Goal: Complete application form

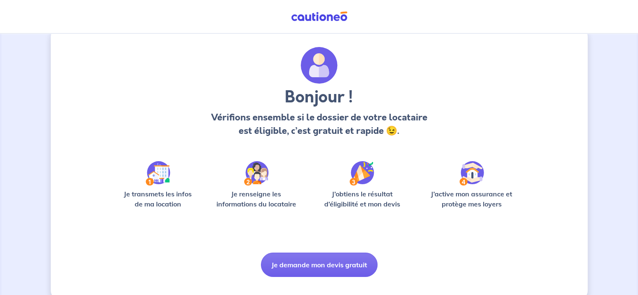
scroll to position [32, 0]
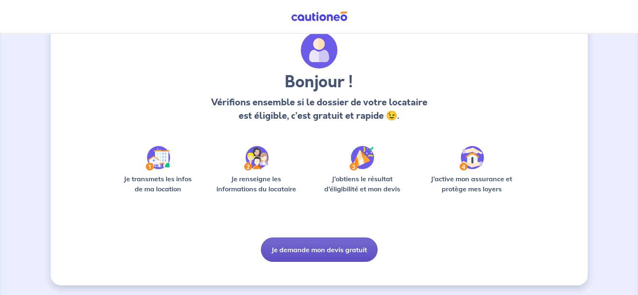
click at [327, 247] on button "Je demande mon devis gratuit" at bounding box center [319, 249] width 117 height 24
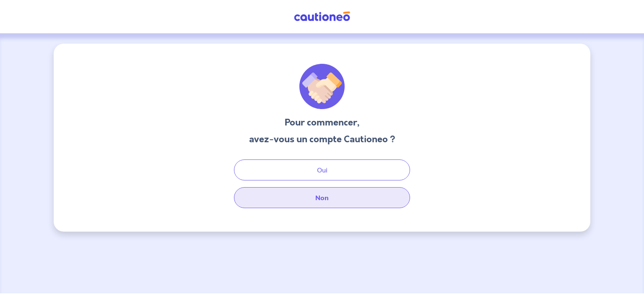
click at [326, 197] on button "Non" at bounding box center [322, 197] width 176 height 21
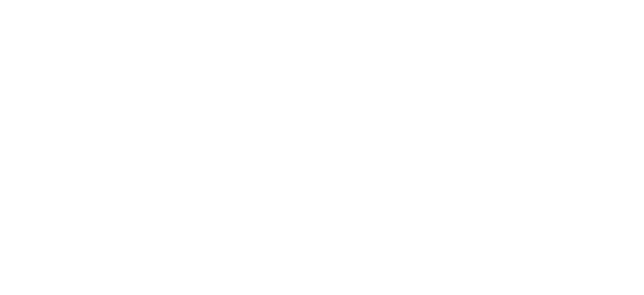
select select "FR"
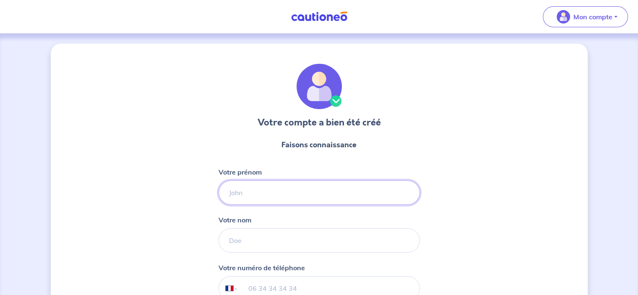
click at [287, 182] on input "Votre prénom" at bounding box center [318, 192] width 201 height 24
type input "Amelie"
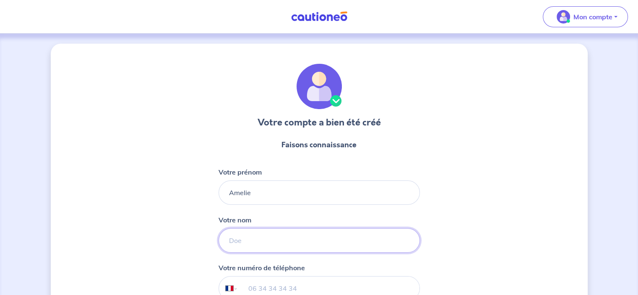
type input "DIETRICH"
type input "+33 7 88 31 65 40"
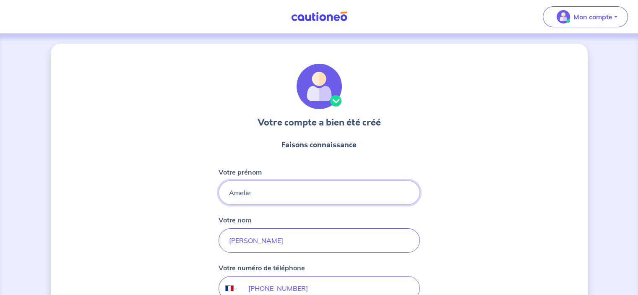
scroll to position [99, 0]
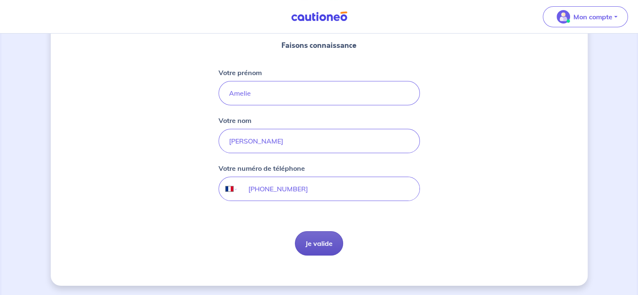
click at [312, 247] on button "Je valide" at bounding box center [319, 243] width 48 height 24
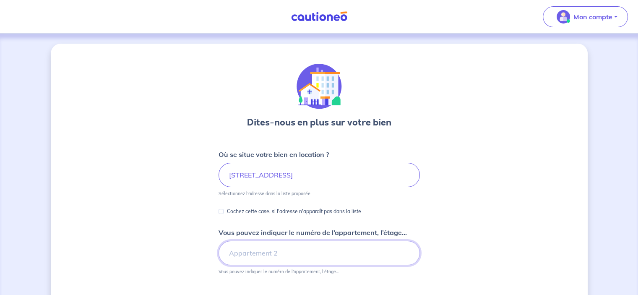
click at [265, 257] on input "Vous pouvez indiquer le numéro de l’appartement, l’étage..." at bounding box center [318, 253] width 201 height 24
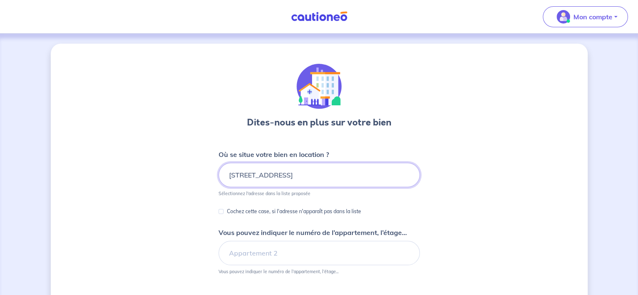
click at [299, 174] on input "42c rue des veaux" at bounding box center [318, 175] width 201 height 24
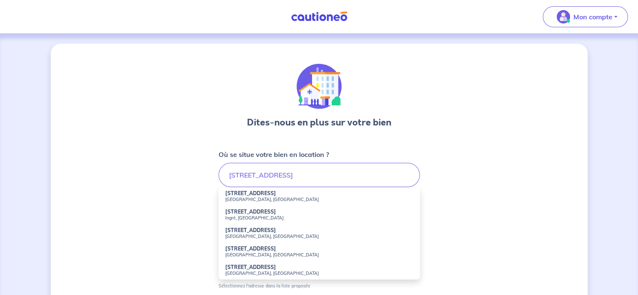
click at [257, 237] on small "[GEOGRAPHIC_DATA], [GEOGRAPHIC_DATA]" at bounding box center [319, 236] width 188 height 6
type input "42c Rue des Veaux, Weyersheim, France"
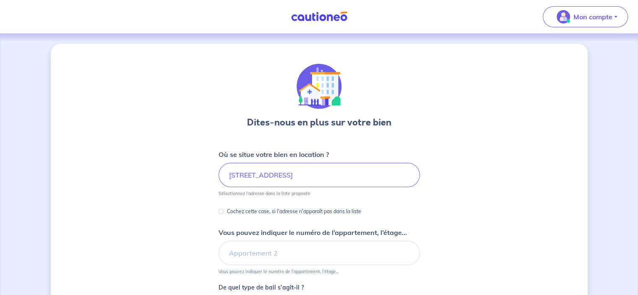
scroll to position [42, 0]
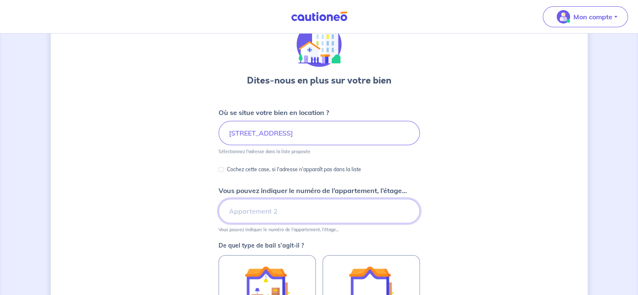
click at [257, 212] on input "Vous pouvez indiquer le numéro de l’appartement, l’étage..." at bounding box center [318, 211] width 201 height 24
type input "42c"
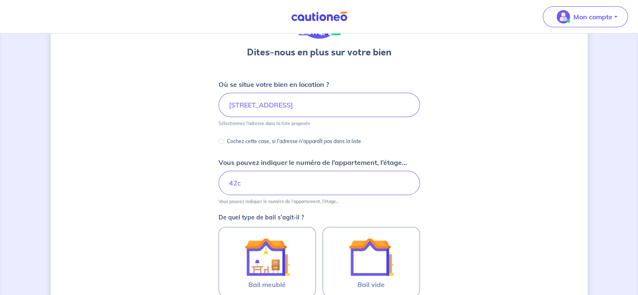
scroll to position [84, 0]
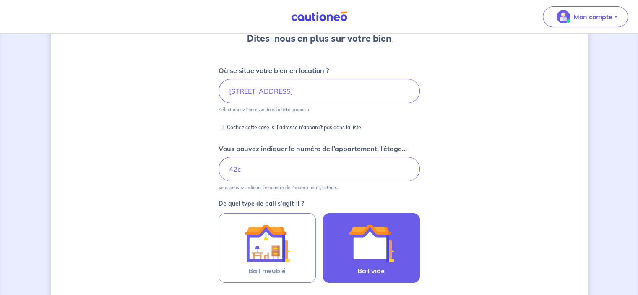
click at [374, 246] on img at bounding box center [370, 242] width 45 height 45
click at [0, 0] on input "Bail vide" at bounding box center [0, 0] width 0 height 0
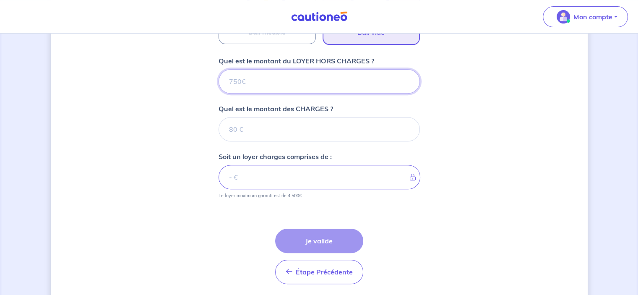
scroll to position [308, 0]
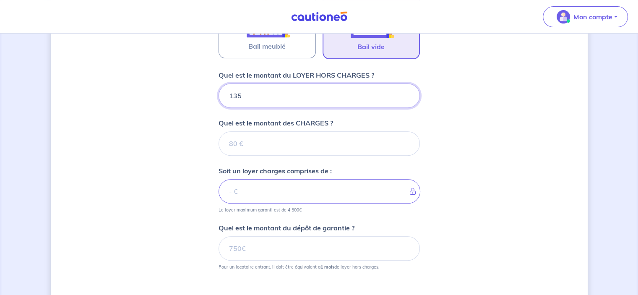
type input "1350"
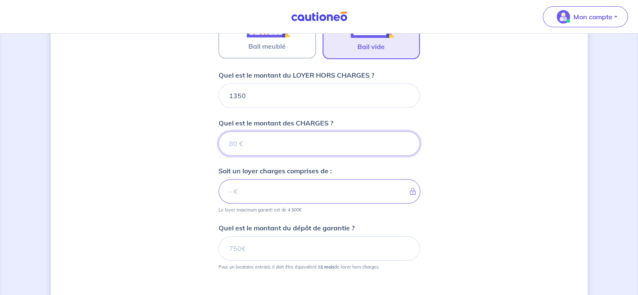
click at [240, 140] on input "Quel est le montant des CHARGES ?" at bounding box center [318, 143] width 201 height 24
type input "70"
type input "1420"
type input "70"
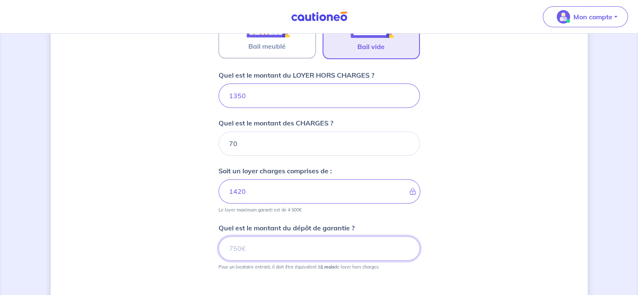
click at [261, 250] on input "Quel est le montant du dépôt de garantie ?" at bounding box center [318, 248] width 201 height 24
type input "1350"
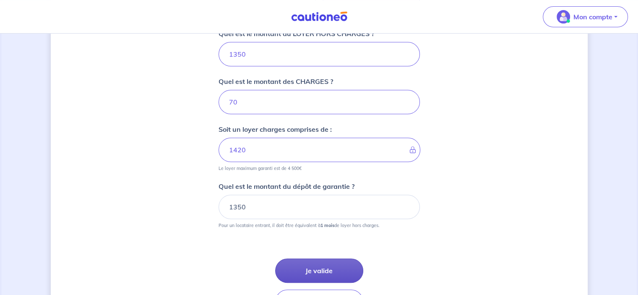
scroll to position [392, 0]
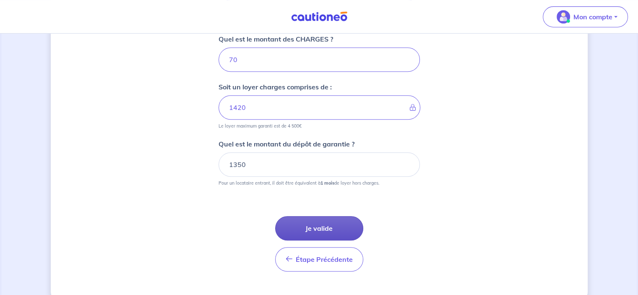
click at [317, 218] on button "Je valide" at bounding box center [319, 228] width 88 height 24
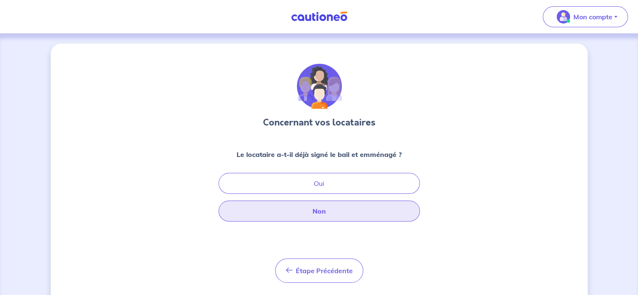
click at [324, 212] on button "Non" at bounding box center [318, 210] width 201 height 21
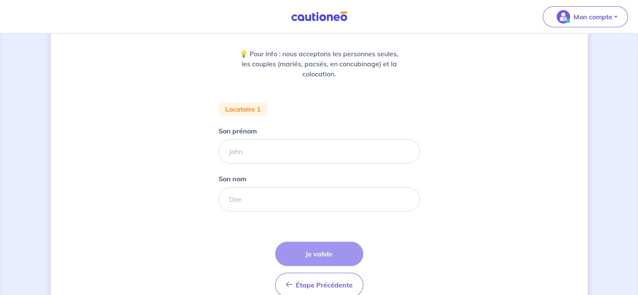
scroll to position [142, 0]
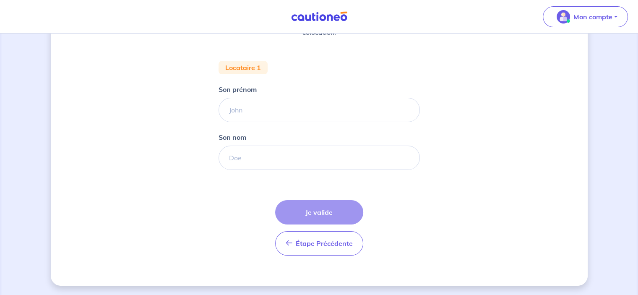
click at [332, 215] on div "Étape Précédente Précédent Je valide Je valide" at bounding box center [319, 227] width 88 height 55
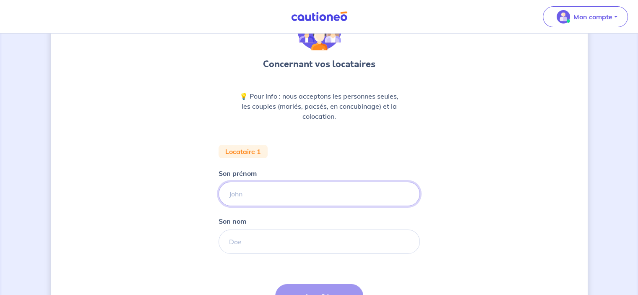
click at [292, 199] on input "Son prénom" at bounding box center [318, 194] width 201 height 24
type input "pas ebcore"
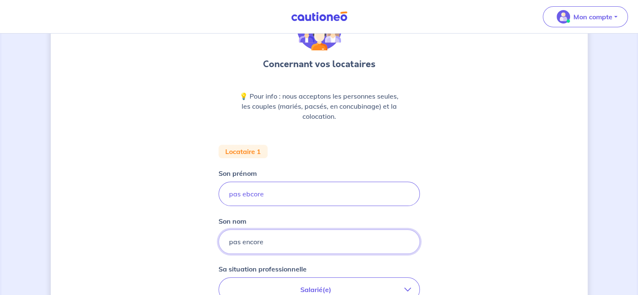
type input "pas encore"
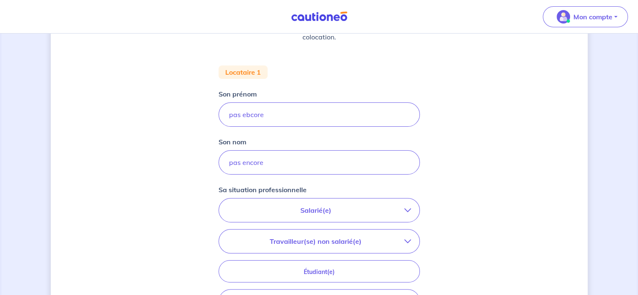
scroll to position [142, 0]
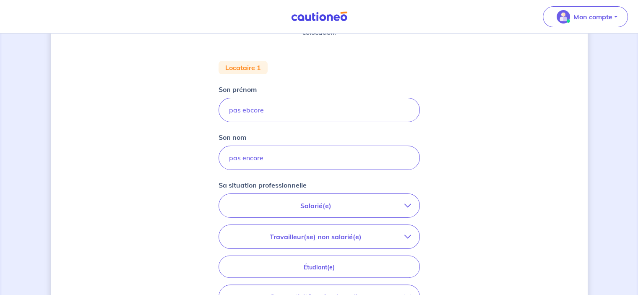
click at [312, 210] on p "Salarié(e)" at bounding box center [315, 205] width 177 height 10
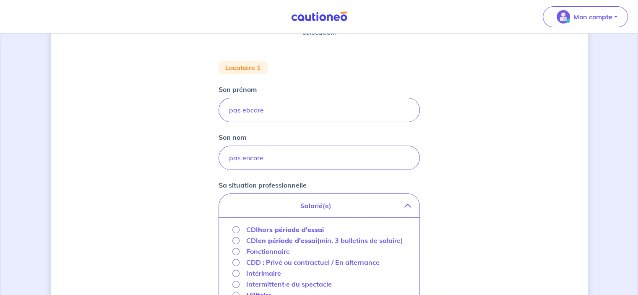
scroll to position [184, 0]
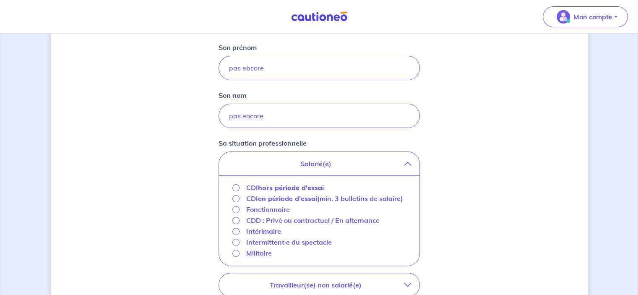
click at [290, 187] on strong "hors période d'essai" at bounding box center [291, 187] width 66 height 8
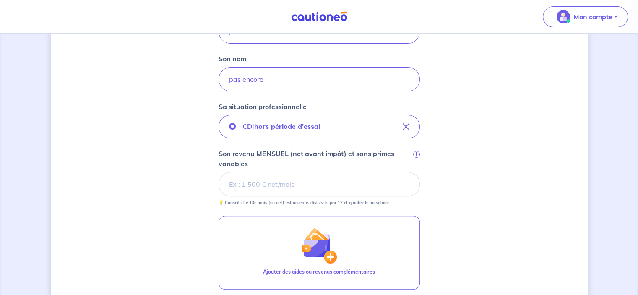
scroll to position [268, 0]
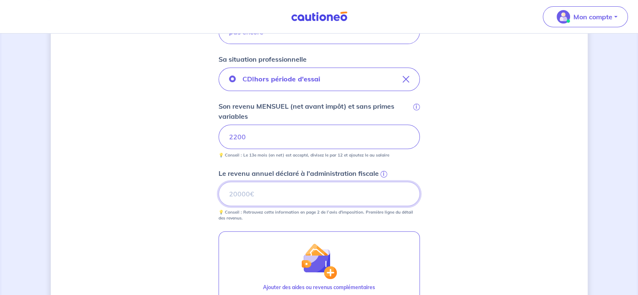
click at [298, 184] on input "Le revenu annuel déclaré à l'administration fiscale i" at bounding box center [318, 194] width 201 height 24
click at [381, 174] on span "i" at bounding box center [383, 174] width 7 height 7
click at [381, 182] on input "Le revenu annuel déclaré à l'administration fiscale i" at bounding box center [318, 194] width 201 height 24
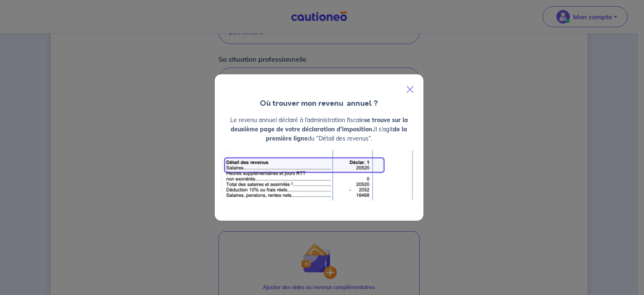
click at [487, 172] on div "Où trouver mon revenu  annuel ? Le revenu annuel déclaré à l’administration fis…" at bounding box center [322, 147] width 644 height 295
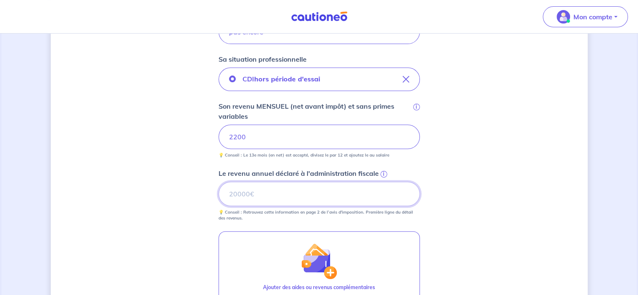
click at [299, 199] on input "Le revenu annuel déclaré à l'administration fiscale i" at bounding box center [318, 194] width 201 height 24
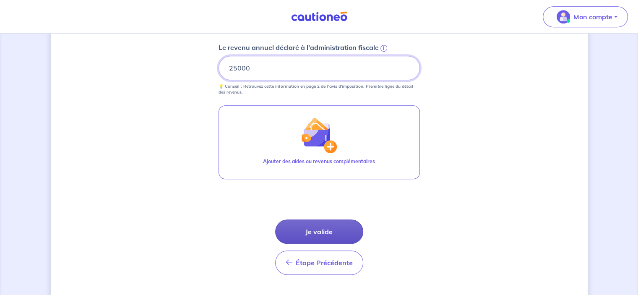
type input "25000"
click at [306, 229] on button "Je valide" at bounding box center [319, 231] width 88 height 24
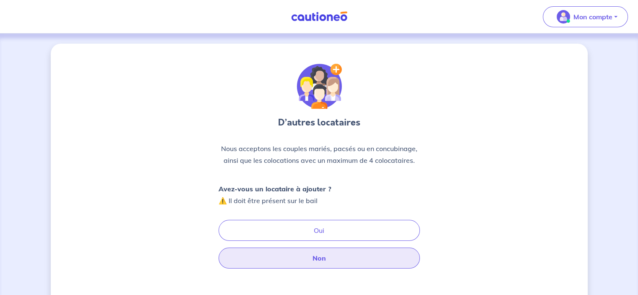
click at [300, 256] on button "Non" at bounding box center [318, 257] width 201 height 21
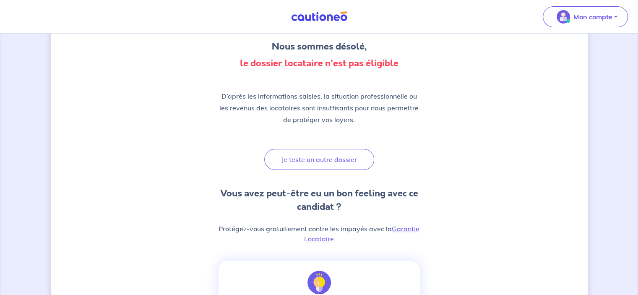
scroll to position [126, 0]
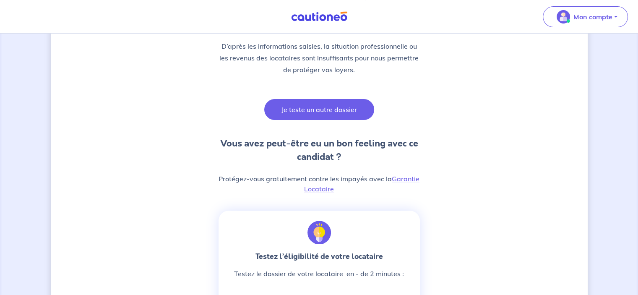
click at [332, 105] on button "Je teste un autre dossier" at bounding box center [319, 109] width 110 height 21
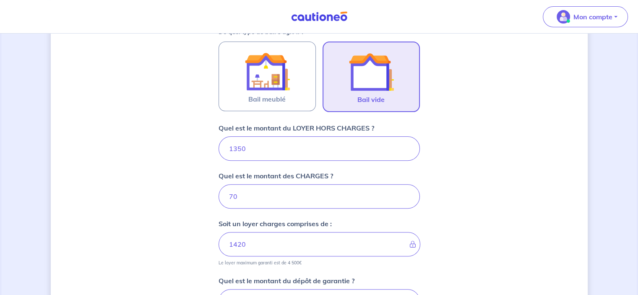
scroll to position [339, 0]
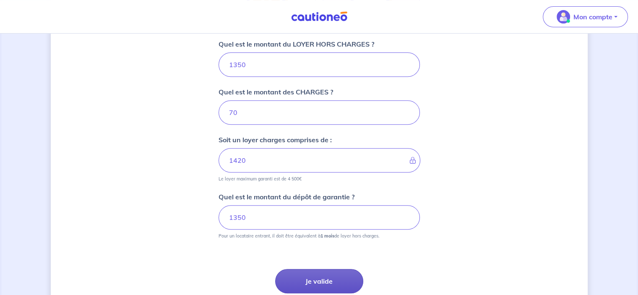
click at [307, 283] on button "Je valide" at bounding box center [319, 281] width 88 height 24
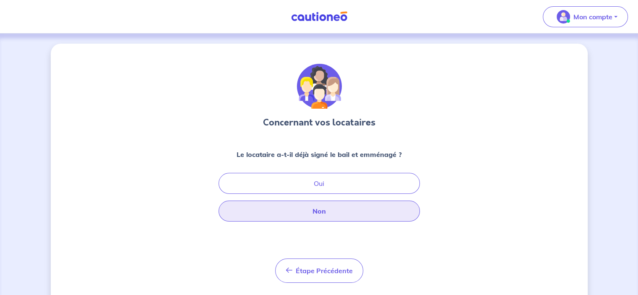
click at [311, 216] on button "Non" at bounding box center [318, 210] width 201 height 21
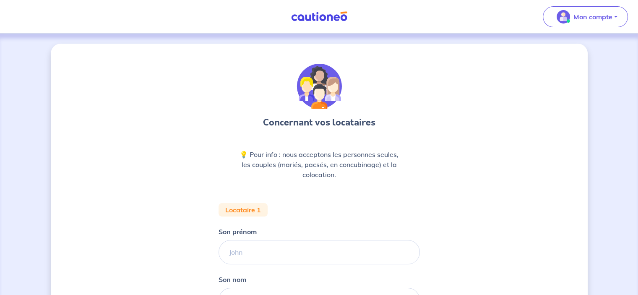
click at [201, 260] on div "Concernant vos locataires 💡 Pour info : nous acceptons les personnes seules, le…" at bounding box center [319, 236] width 537 height 384
click at [231, 255] on input "Son prénom" at bounding box center [318, 252] width 201 height 24
type input "se"
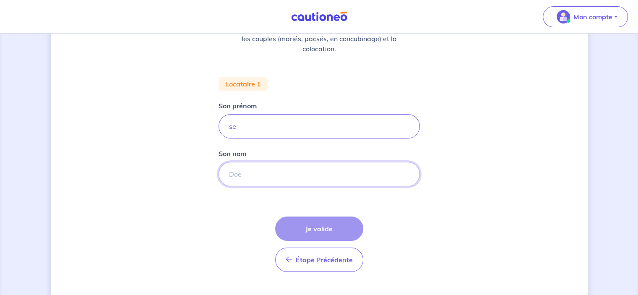
click at [268, 169] on input "Son nom" at bounding box center [318, 174] width 201 height 24
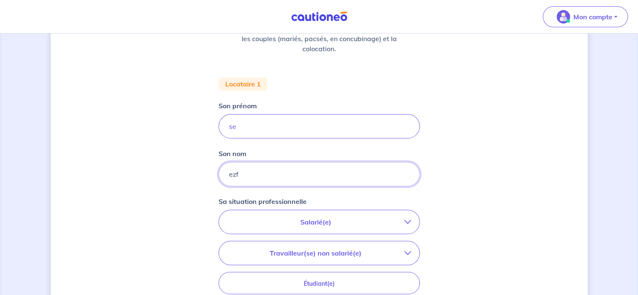
type input "ezf"
click at [345, 219] on p "Salarié(e)" at bounding box center [315, 222] width 177 height 10
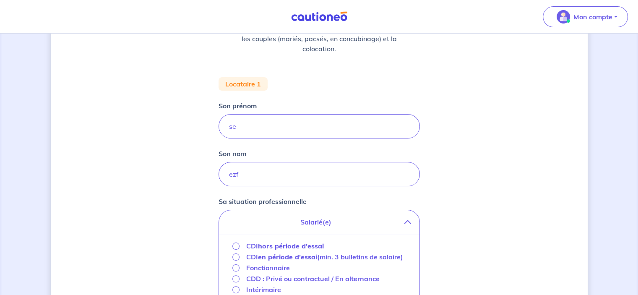
click at [264, 246] on strong "hors période d'essai" at bounding box center [291, 245] width 66 height 8
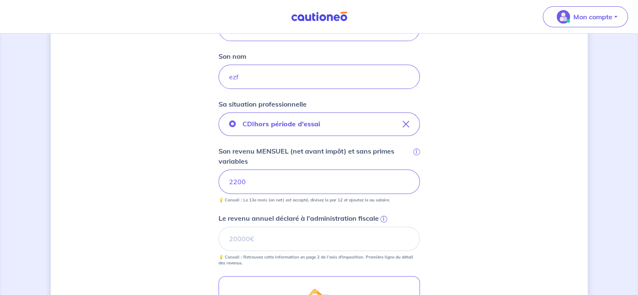
scroll to position [252, 0]
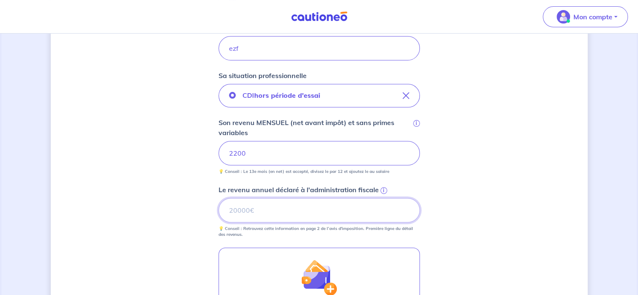
click at [277, 213] on input "Le revenu annuel déclaré à l'administration fiscale i" at bounding box center [318, 210] width 201 height 24
type input "25000"
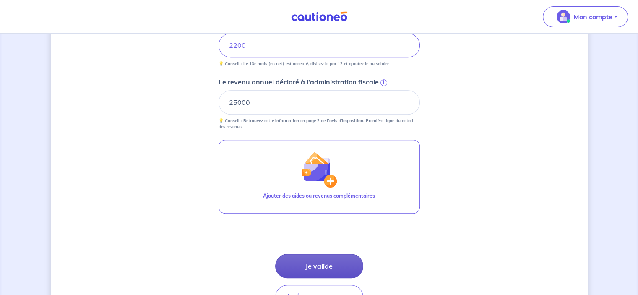
scroll to position [413, 0]
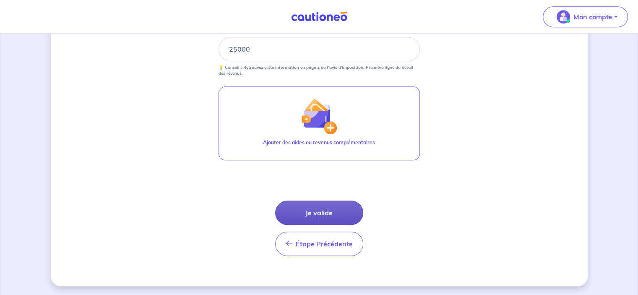
click at [313, 209] on button "Je valide" at bounding box center [319, 212] width 88 height 24
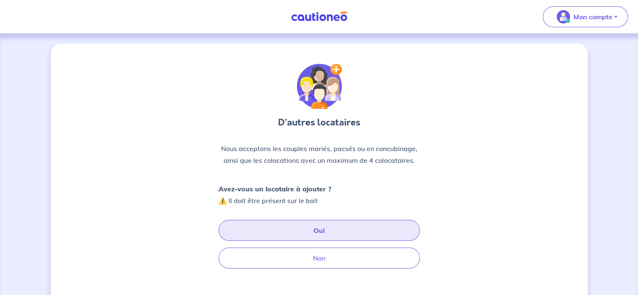
click at [309, 228] on button "Oui" at bounding box center [318, 230] width 201 height 21
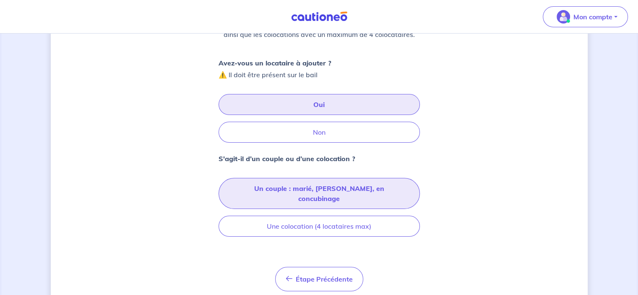
click at [296, 191] on button "Un couple : marié, pacsé, en concubinage" at bounding box center [318, 193] width 201 height 31
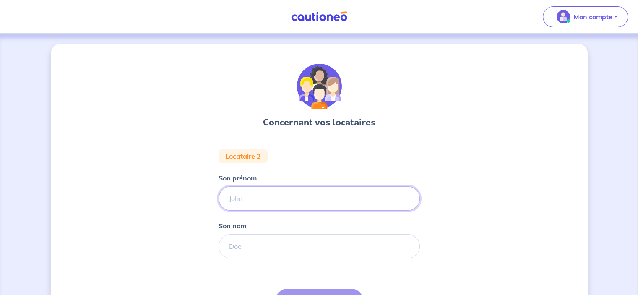
click at [271, 194] on input "Son prénom" at bounding box center [318, 198] width 201 height 24
type input "eqzf"
drag, startPoint x: 239, startPoint y: 251, endPoint x: 241, endPoint y: 244, distance: 7.4
click at [239, 251] on input "Son nom" at bounding box center [318, 246] width 201 height 24
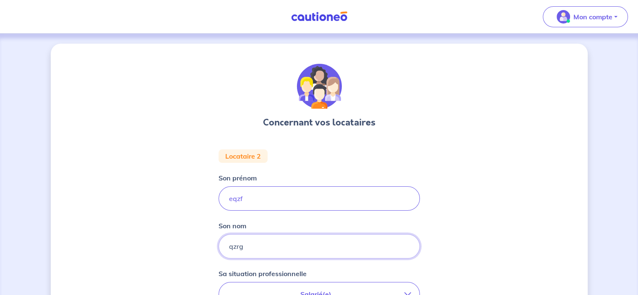
type input "qzrg"
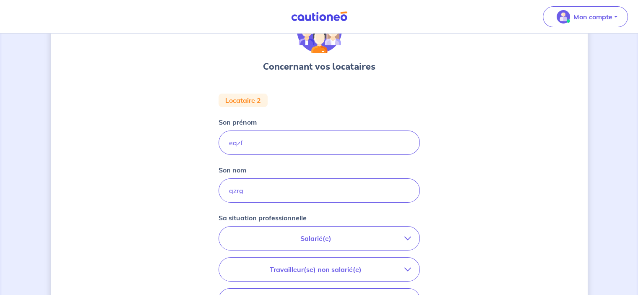
scroll to position [84, 0]
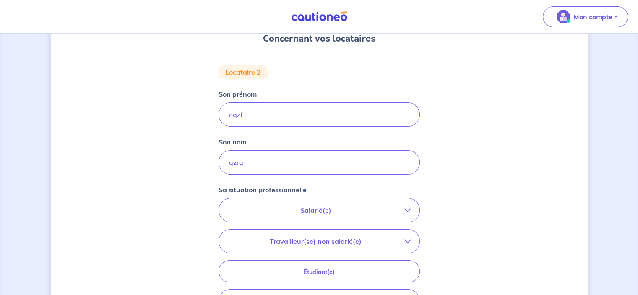
click at [312, 213] on p "Salarié(e)" at bounding box center [315, 210] width 177 height 10
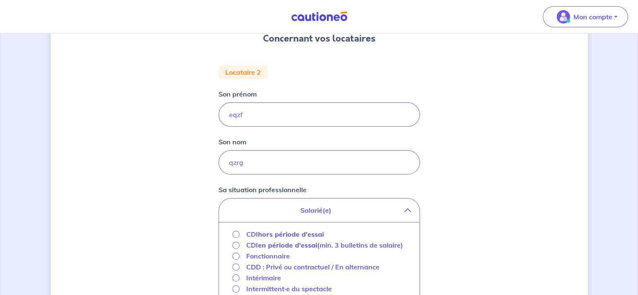
click at [288, 229] on p "CDI hors période d'essai" at bounding box center [285, 234] width 78 height 10
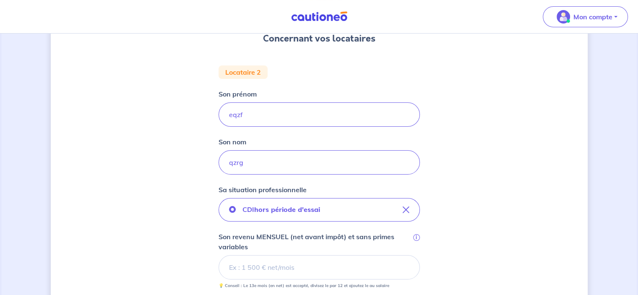
scroll to position [210, 0]
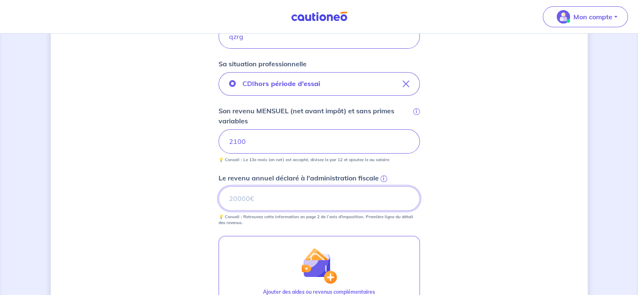
click at [252, 191] on input "Le revenu annuel déclaré à l'administration fiscale i" at bounding box center [318, 198] width 201 height 24
type input "21000"
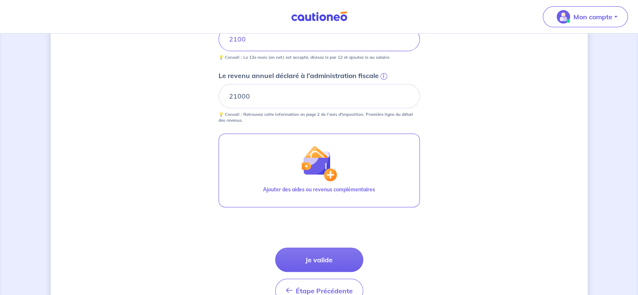
scroll to position [359, 0]
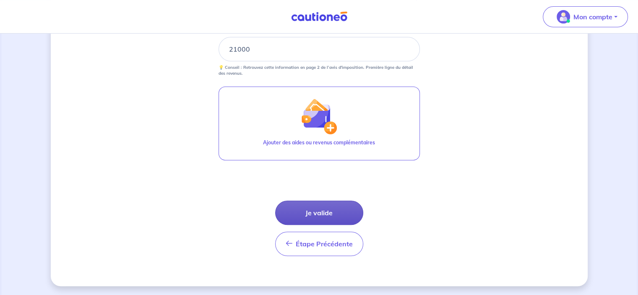
click at [342, 210] on button "Je valide" at bounding box center [319, 212] width 88 height 24
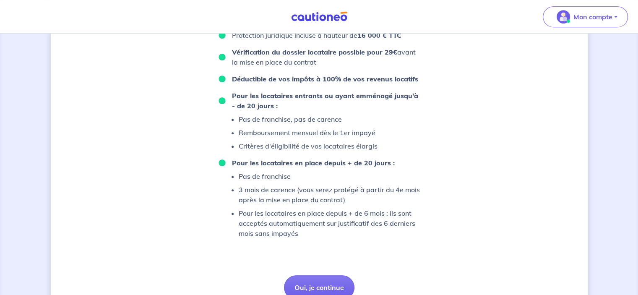
scroll to position [582, 0]
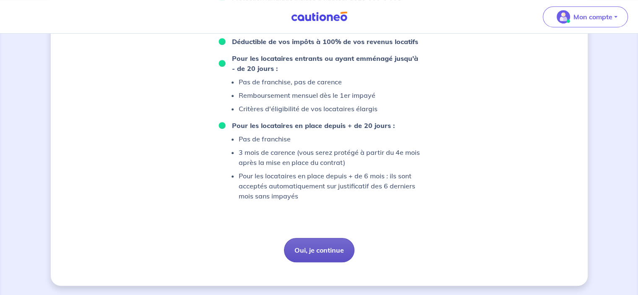
click at [325, 249] on button "Oui, je continue" at bounding box center [319, 250] width 70 height 24
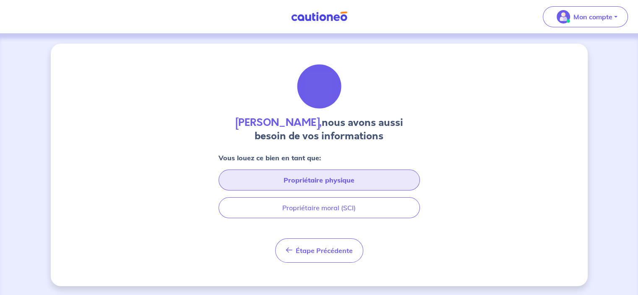
click at [331, 179] on button "Propriétaire physique" at bounding box center [318, 179] width 201 height 21
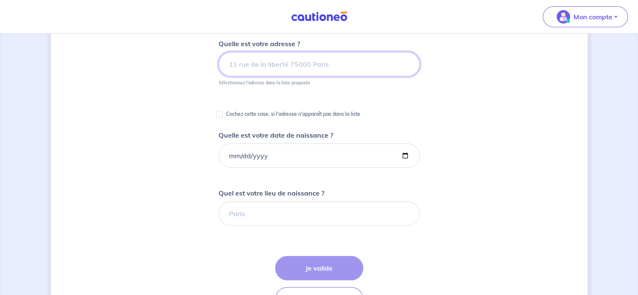
scroll to position [84, 0]
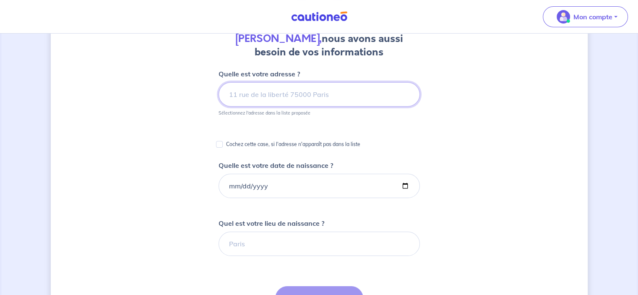
click at [262, 88] on input at bounding box center [318, 94] width 201 height 24
click at [298, 98] on input "21 rue de la forge" at bounding box center [318, 94] width 201 height 24
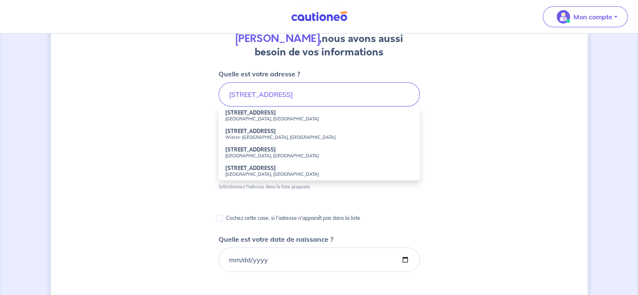
click at [288, 117] on small "[GEOGRAPHIC_DATA], [GEOGRAPHIC_DATA]" at bounding box center [319, 119] width 188 height 6
type input "21 Rue de la Forge, Weyersheim, France"
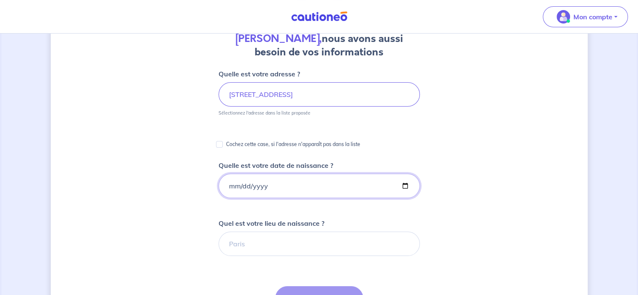
click at [240, 182] on input "Quelle est votre date de naissance ?" at bounding box center [318, 186] width 201 height 24
click at [227, 184] on input "Quelle est votre date de naissance ?" at bounding box center [318, 186] width 201 height 24
click at [231, 182] on input "Quelle est votre date de naissance ?" at bounding box center [318, 186] width 201 height 24
type input "1981-02-19"
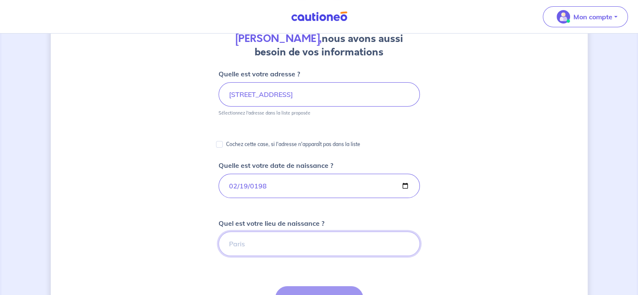
click at [236, 240] on input "Quel est votre lieu de naissance ?" at bounding box center [318, 243] width 201 height 24
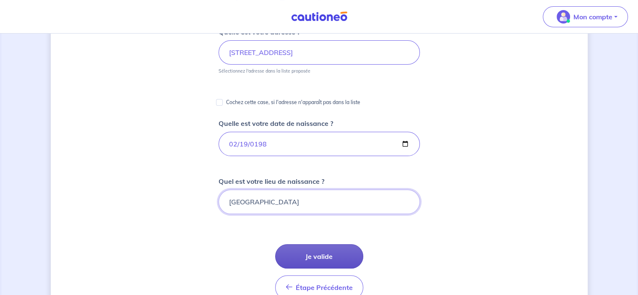
type input "strasbourg"
click at [322, 258] on button "Je valide" at bounding box center [319, 256] width 88 height 24
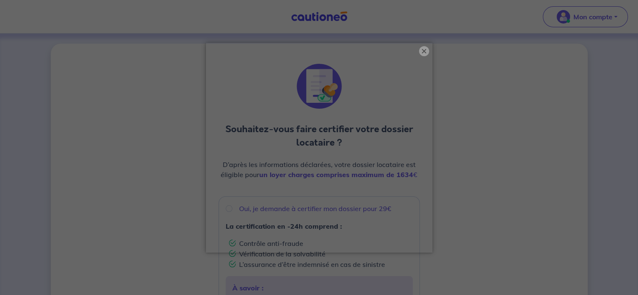
click at [423, 52] on button "×" at bounding box center [424, 51] width 10 height 10
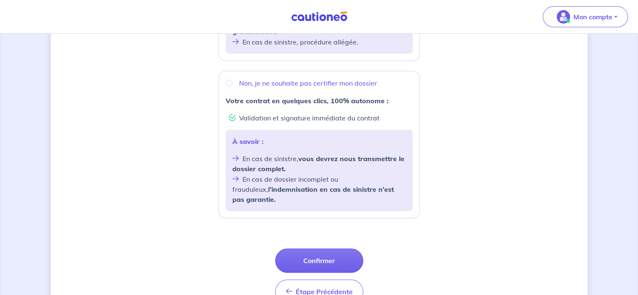
scroll to position [334, 0]
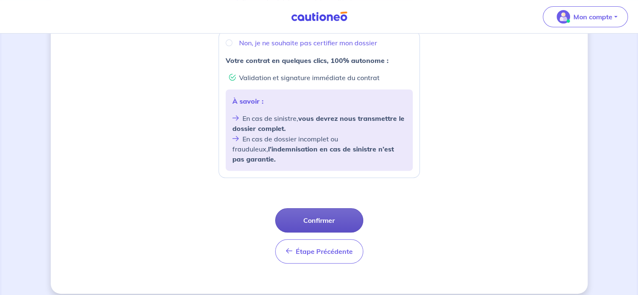
click at [329, 215] on button "Confirmer" at bounding box center [319, 220] width 88 height 24
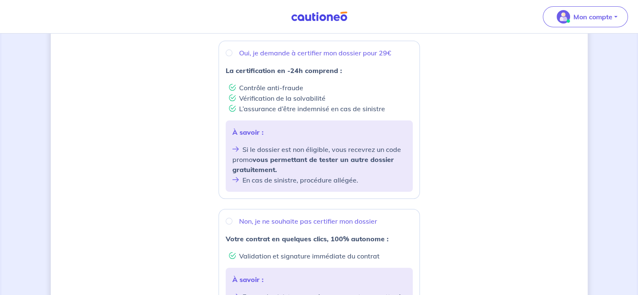
scroll to position [82, 0]
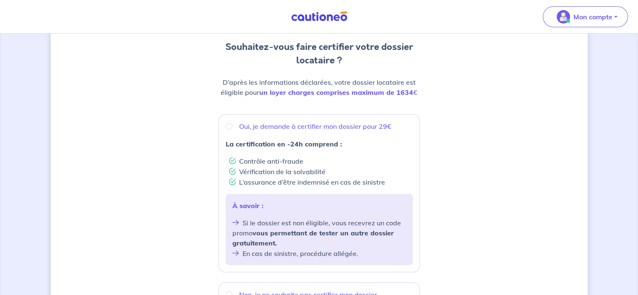
drag, startPoint x: 292, startPoint y: 98, endPoint x: 279, endPoint y: 121, distance: 26.3
click at [291, 97] on div "D’après les informations déclarées, votre dossier locataire est éligible pour u…" at bounding box center [318, 90] width 201 height 27
click at [274, 132] on div "Oui, je demande à certifier mon dossier pour 29€ La certification en -24h compr…" at bounding box center [318, 193] width 201 height 158
radio input "true"
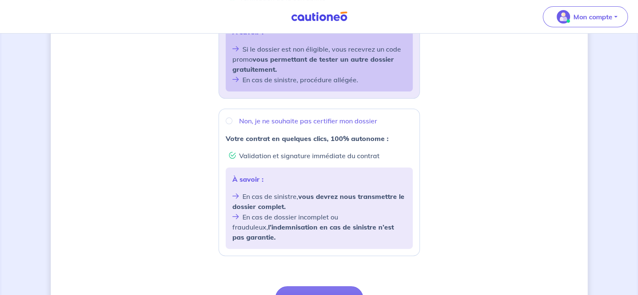
scroll to position [293, 0]
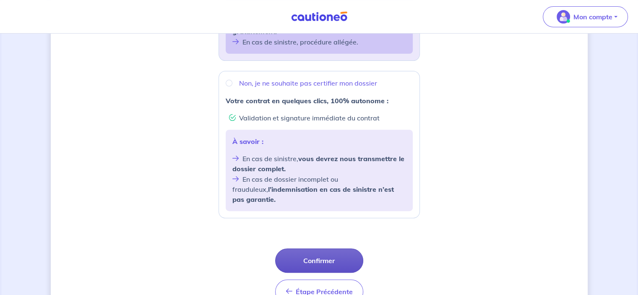
click at [338, 251] on button "Confirmer" at bounding box center [319, 260] width 88 height 24
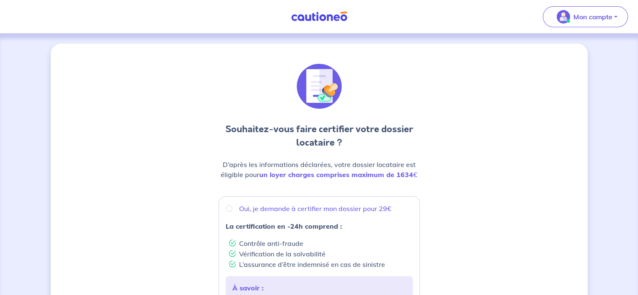
click at [253, 207] on p "Oui, je demande à certifier mon dossier pour 29€" at bounding box center [315, 208] width 152 height 10
click at [232, 207] on input "Oui, je demande à certifier mon dossier pour 29€" at bounding box center [229, 208] width 7 height 7
radio input "true"
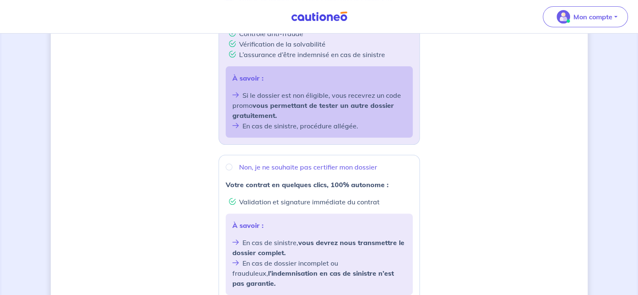
scroll to position [334, 0]
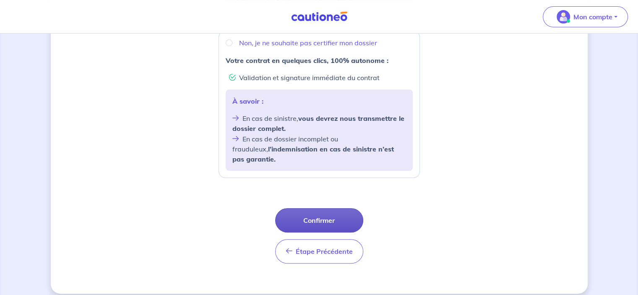
click at [322, 211] on button "Confirmer" at bounding box center [319, 220] width 88 height 24
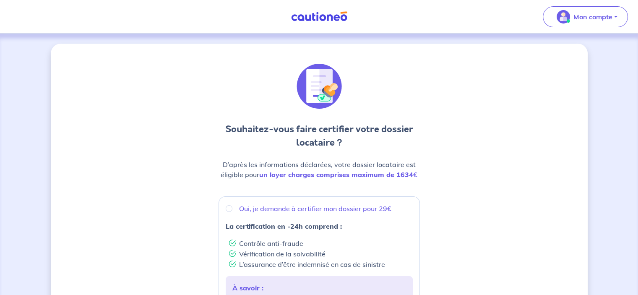
scroll to position [236, 0]
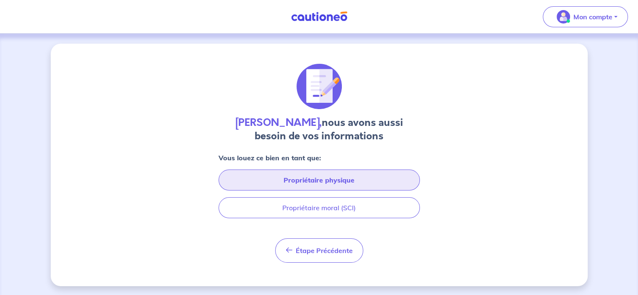
scroll to position [0, 0]
click at [276, 171] on button "Propriétaire physique" at bounding box center [318, 179] width 201 height 21
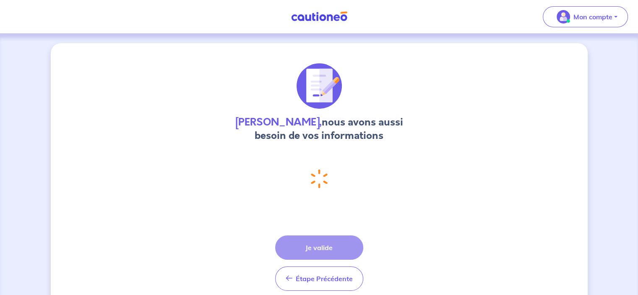
select select "FR"
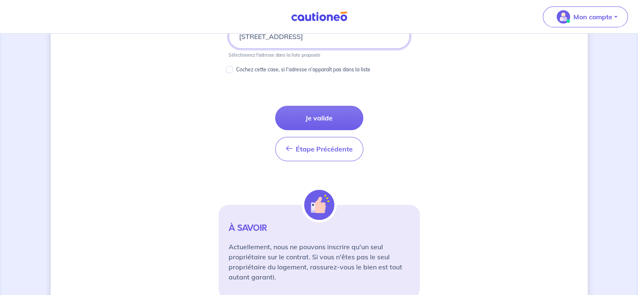
scroll to position [516, 0]
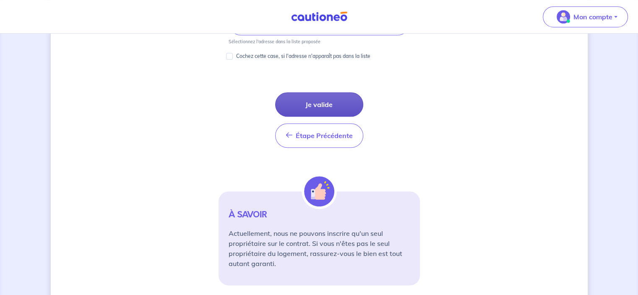
click at [319, 98] on button "Je valide" at bounding box center [319, 104] width 88 height 24
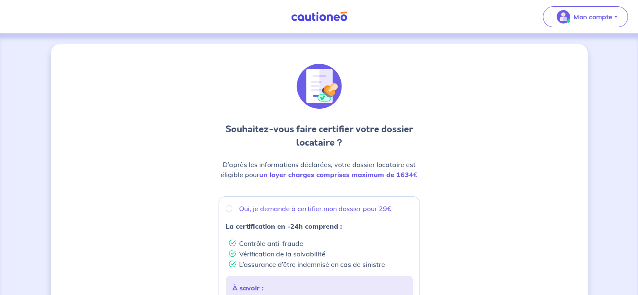
click at [219, 183] on div "D’après les informations déclarées, votre dossier locataire est éligible pour u…" at bounding box center [318, 172] width 201 height 27
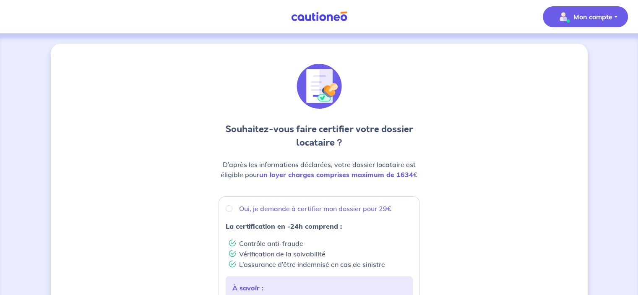
click at [592, 18] on p "Mon compte" at bounding box center [592, 17] width 39 height 10
click at [575, 48] on link "Mes informations" at bounding box center [576, 51] width 67 height 13
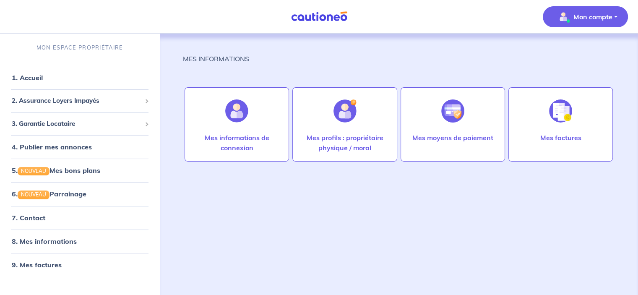
drag, startPoint x: 510, startPoint y: 21, endPoint x: 622, endPoint y: -43, distance: 128.8
drag, startPoint x: 622, startPoint y: -43, endPoint x: 26, endPoint y: 214, distance: 649.3
click at [26, 214] on link "7. Contact" at bounding box center [28, 217] width 33 height 8
click at [40, 104] on span "2. Assurance Loyers Impayés" at bounding box center [77, 101] width 130 height 10
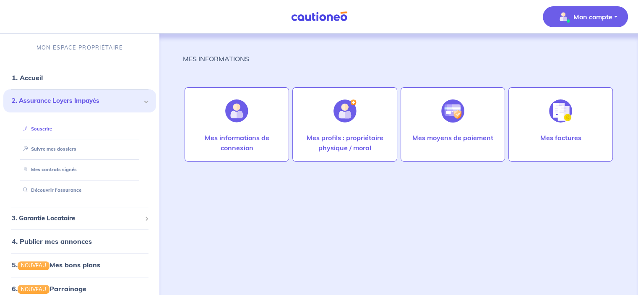
click at [49, 132] on link "Souscrire" at bounding box center [36, 129] width 32 height 6
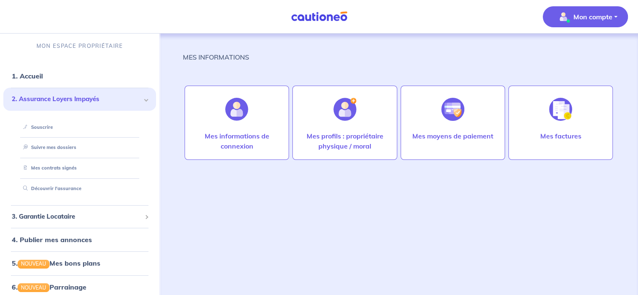
scroll to position [4, 0]
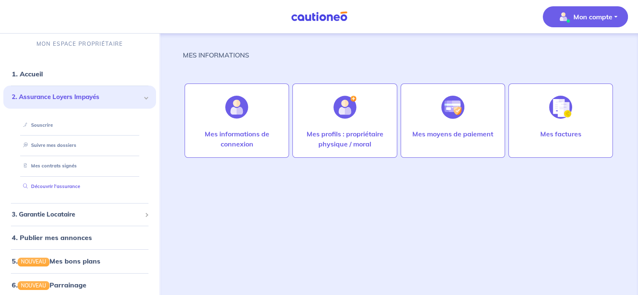
click at [64, 186] on link "Découvrir l'assurance" at bounding box center [50, 186] width 60 height 6
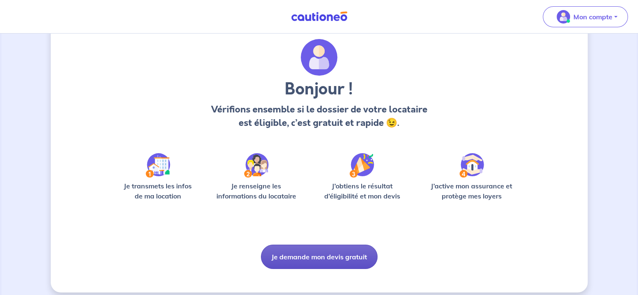
scroll to position [32, 0]
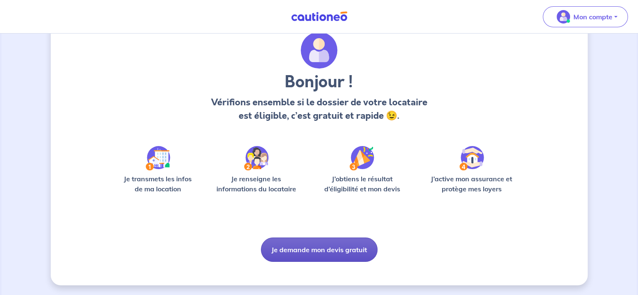
click at [314, 246] on button "Je demande mon devis gratuit" at bounding box center [319, 249] width 117 height 24
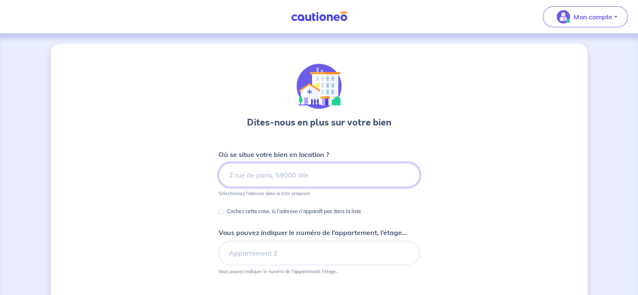
click at [265, 178] on input at bounding box center [318, 175] width 201 height 24
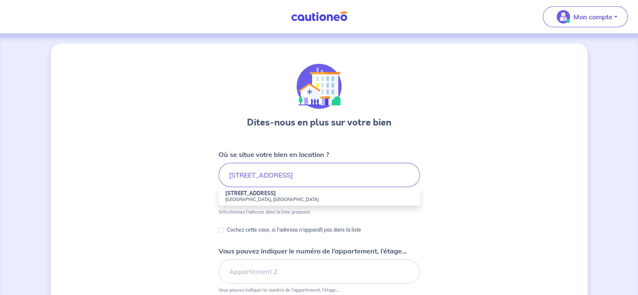
click at [240, 200] on small "[GEOGRAPHIC_DATA], [GEOGRAPHIC_DATA]" at bounding box center [319, 199] width 188 height 6
type input "[STREET_ADDRESS]"
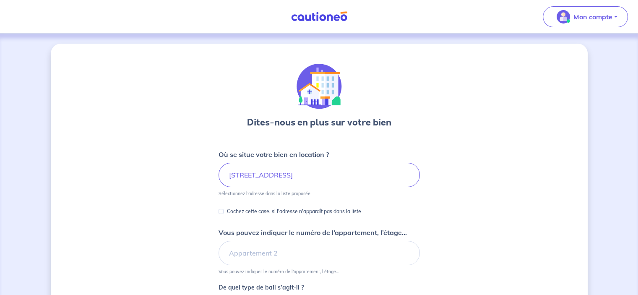
scroll to position [84, 0]
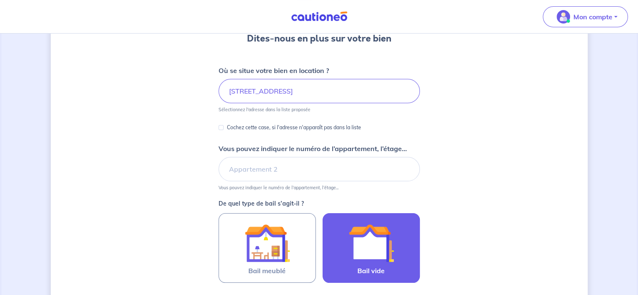
click at [366, 243] on img at bounding box center [370, 242] width 45 height 45
click at [0, 0] on input "Bail vide" at bounding box center [0, 0] width 0 height 0
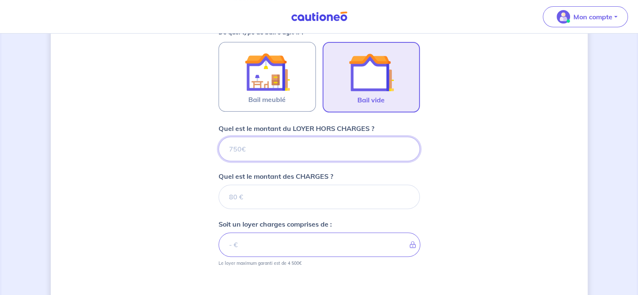
scroll to position [255, 0]
type input "1"
type input "1350"
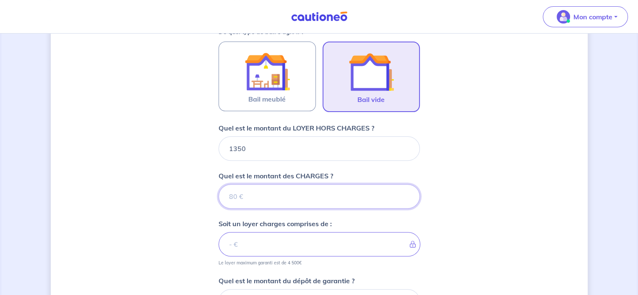
click at [270, 198] on input "Quel est le montant des CHARGES ?" at bounding box center [318, 196] width 201 height 24
type input "80"
type input "1430"
type input "80"
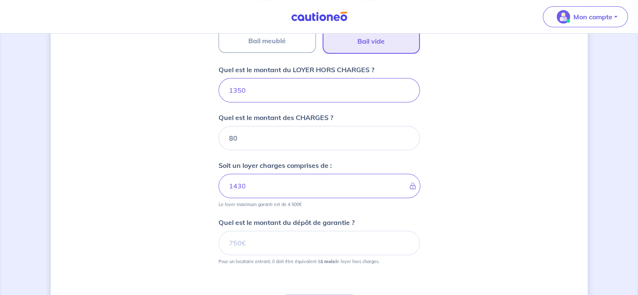
scroll to position [339, 0]
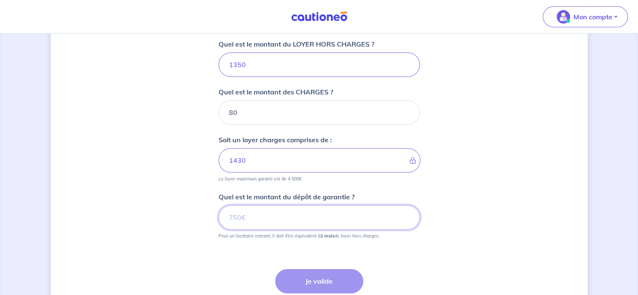
click at [254, 214] on input "Quel est le montant du dépôt de garantie ?" at bounding box center [318, 217] width 201 height 24
type input "1350"
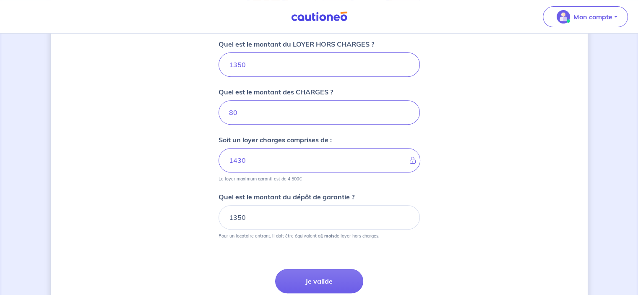
click at [320, 287] on button "Je valide" at bounding box center [319, 281] width 88 height 24
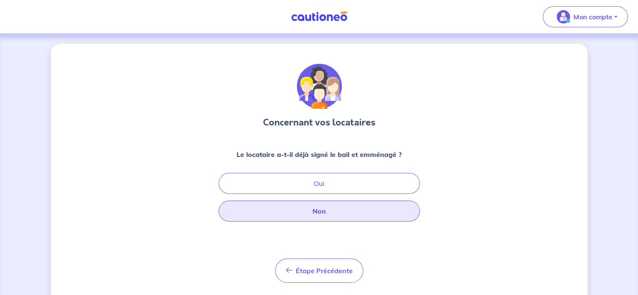
click at [319, 210] on button "Non" at bounding box center [318, 210] width 201 height 21
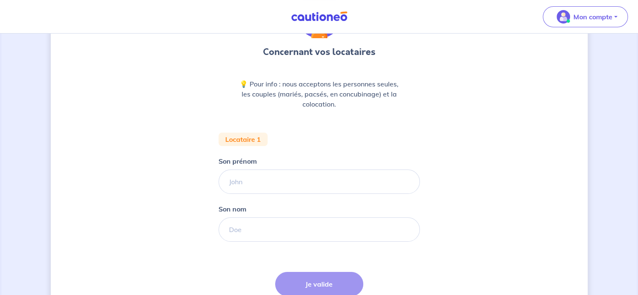
scroll to position [84, 0]
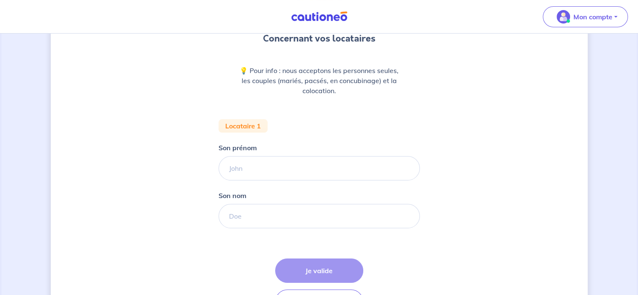
click at [265, 151] on div "Son prénom" at bounding box center [318, 162] width 201 height 38
click at [261, 170] on input "Son prénom" at bounding box center [318, 168] width 201 height 24
type input "qzf"
click at [241, 214] on input "Son nom" at bounding box center [318, 216] width 201 height 24
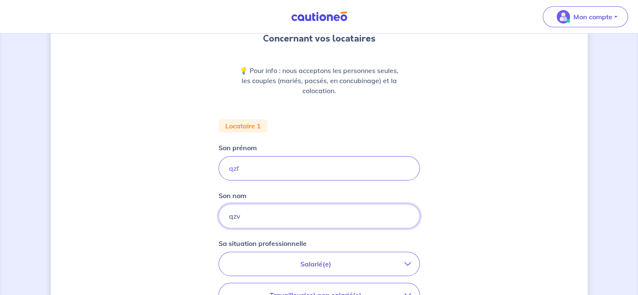
type input "qzv"
click at [314, 260] on p "Salarié(e)" at bounding box center [315, 264] width 177 height 10
click at [275, 283] on strong "hors période d'essai" at bounding box center [291, 287] width 66 height 8
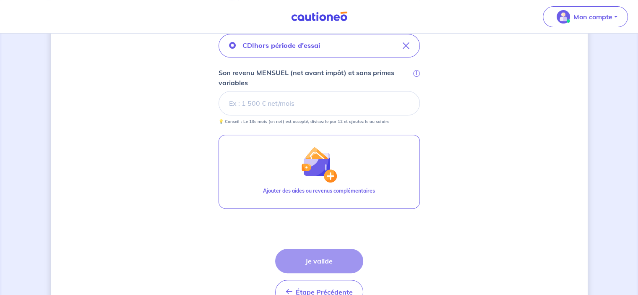
scroll to position [224, 0]
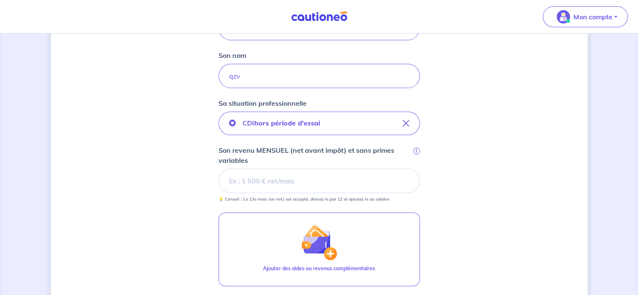
click at [272, 179] on input "Son revenu MENSUEL (net avant impôt) et sans primes variables i" at bounding box center [318, 181] width 201 height 24
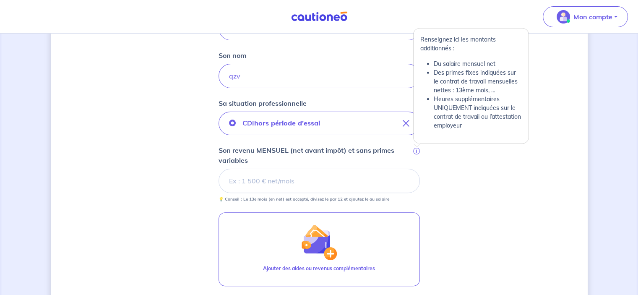
click at [416, 150] on span "i" at bounding box center [416, 151] width 7 height 7
click at [416, 169] on input "Son revenu MENSUEL (net avant impôt) et sans primes variables i" at bounding box center [318, 181] width 201 height 24
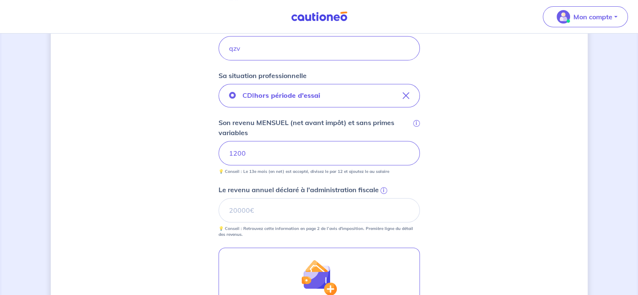
scroll to position [266, 0]
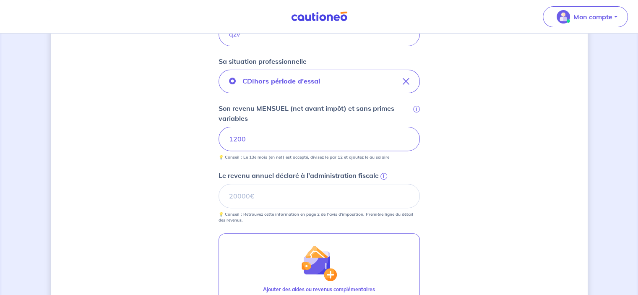
click at [382, 176] on span "i" at bounding box center [383, 176] width 7 height 7
click at [382, 184] on input "Le revenu annuel déclaré à l'administration fiscale i" at bounding box center [318, 196] width 201 height 24
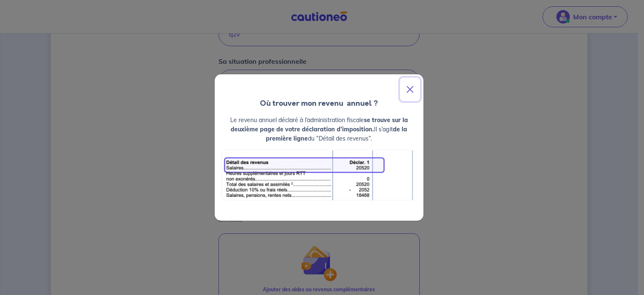
click at [409, 92] on button "Close" at bounding box center [410, 89] width 20 height 23
